Goal: Task Accomplishment & Management: Complete application form

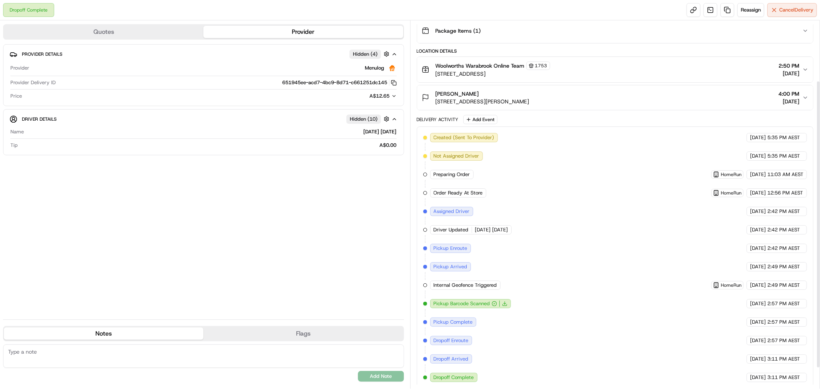
scroll to position [103, 0]
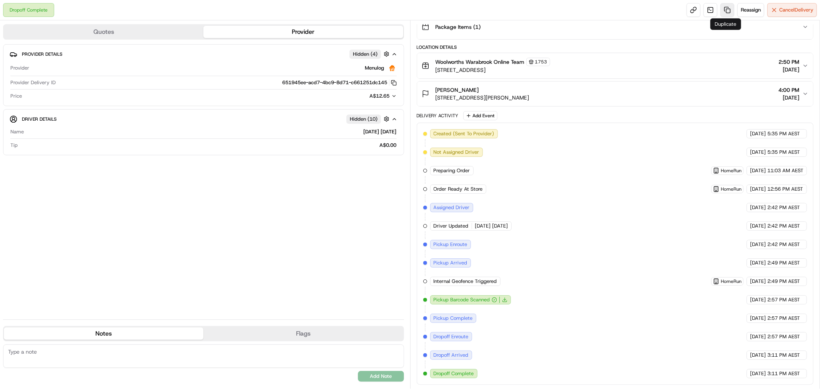
click at [725, 9] on link at bounding box center [728, 10] width 14 height 14
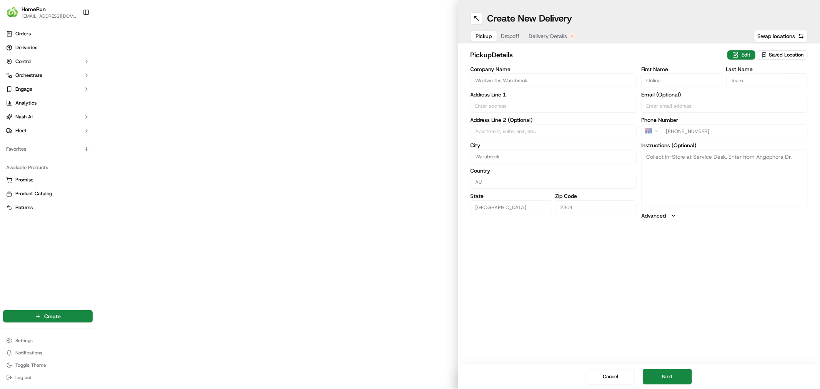
type input "[STREET_ADDRESS]"
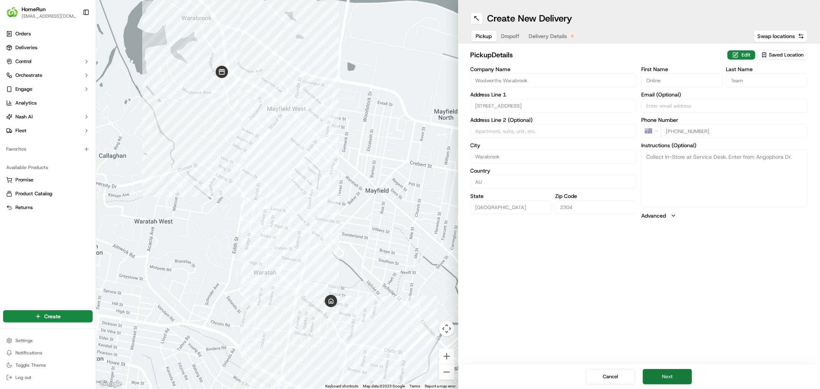
click at [668, 379] on button "Next" at bounding box center [667, 376] width 49 height 15
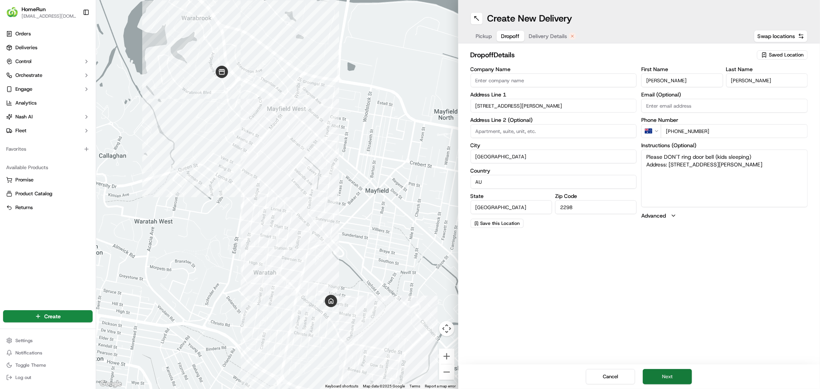
click at [668, 379] on button "Next" at bounding box center [667, 376] width 49 height 15
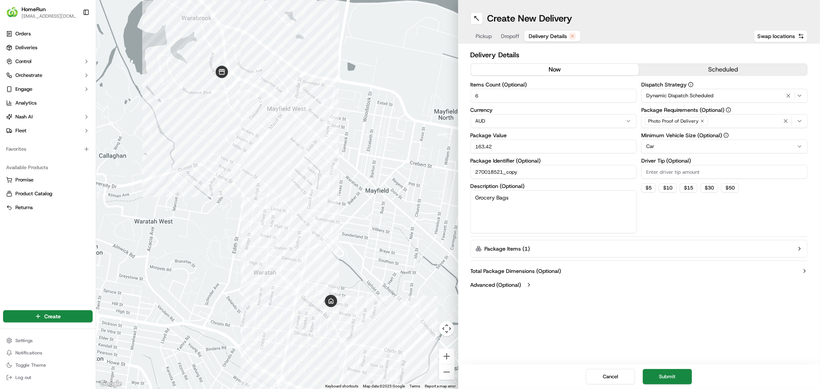
click at [540, 70] on button "now" at bounding box center [555, 70] width 168 height 12
click at [672, 375] on button "Submit" at bounding box center [667, 376] width 49 height 15
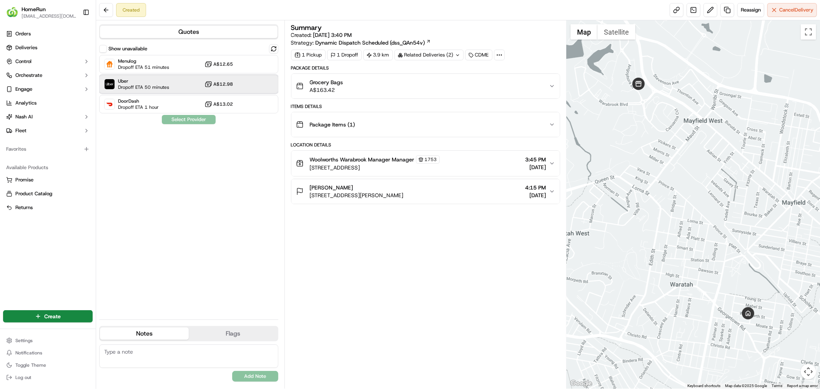
click at [159, 86] on span "Dropoff ETA 50 minutes" at bounding box center [143, 87] width 51 height 6
click at [185, 121] on button "Assign Provider" at bounding box center [189, 119] width 55 height 9
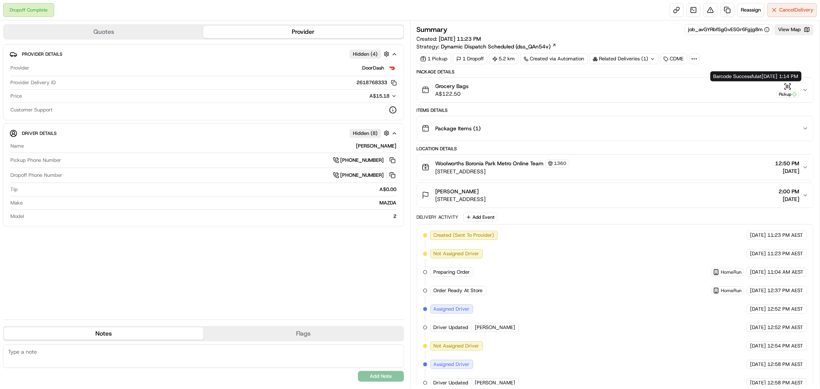
click at [789, 94] on div "Pickup" at bounding box center [788, 94] width 23 height 7
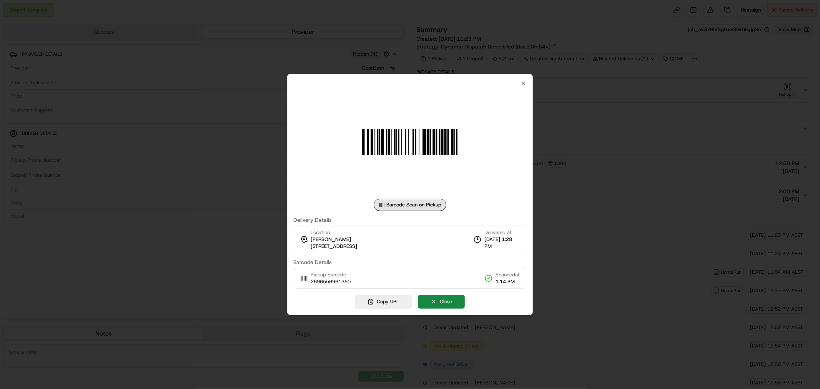
click at [519, 82] on div "Barcode Scan on Pickup Delivery Details Location [PERSON_NAME] [STREET_ADDRESS]…" at bounding box center [410, 184] width 233 height 208
click at [522, 82] on icon "button" at bounding box center [523, 83] width 6 height 6
